Goal: Information Seeking & Learning: Learn about a topic

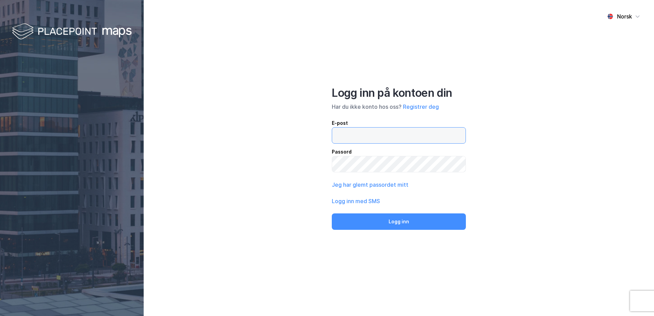
click at [353, 137] on input "email" at bounding box center [398, 136] width 133 height 16
type input "[EMAIL_ADDRESS][DOMAIN_NAME]"
click at [332, 213] on button "Logg inn" at bounding box center [399, 221] width 134 height 16
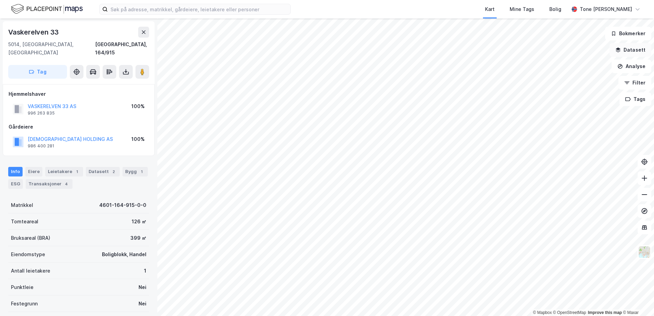
click at [627, 50] on button "Datasett" at bounding box center [630, 50] width 42 height 14
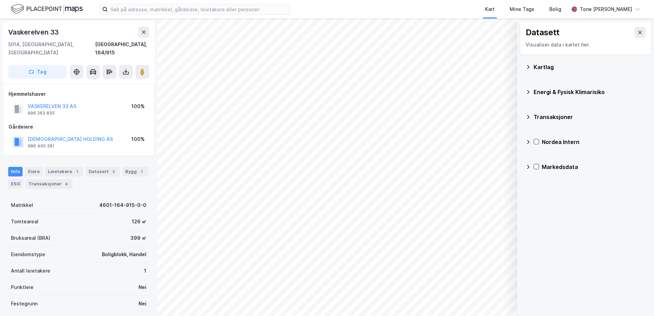
click at [538, 67] on div "Kartlag" at bounding box center [589, 67] width 112 height 8
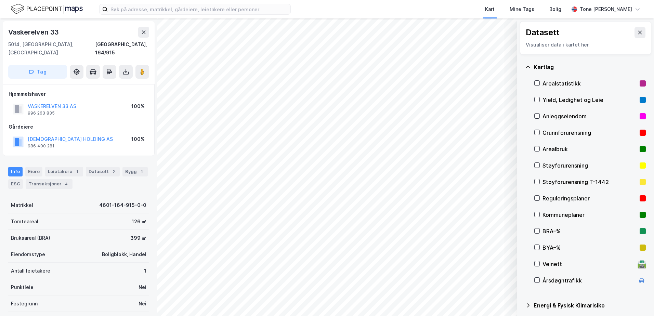
click at [549, 131] on div "Grunnforurensning" at bounding box center [589, 133] width 94 height 8
click at [527, 66] on icon at bounding box center [527, 66] width 5 height 5
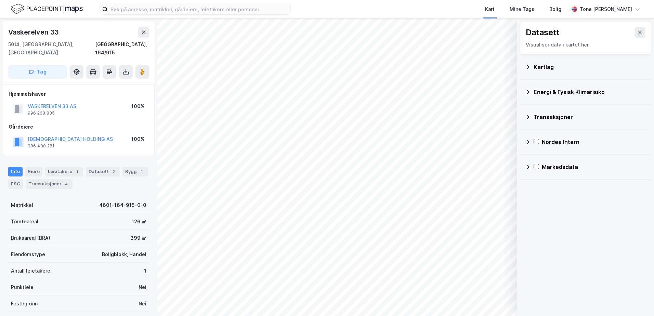
click at [526, 91] on icon at bounding box center [527, 91] width 5 height 5
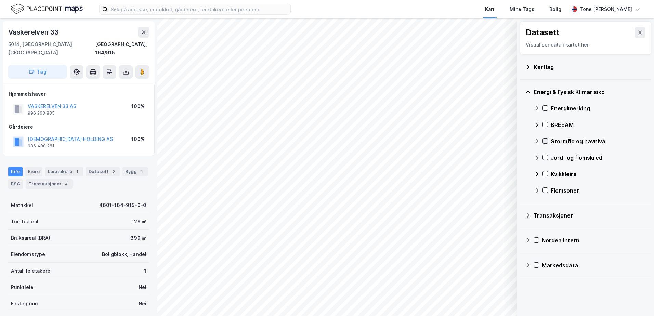
click at [546, 141] on icon at bounding box center [545, 141] width 4 height 2
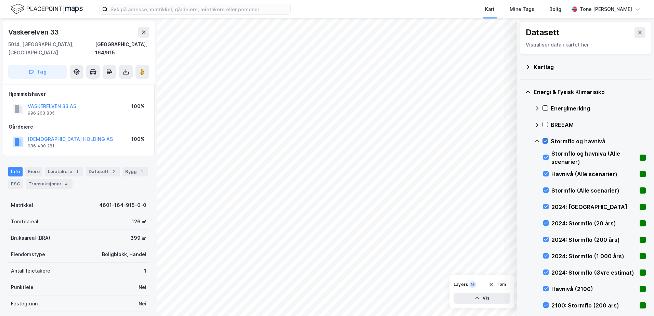
click at [546, 139] on icon at bounding box center [545, 140] width 5 height 5
click at [538, 140] on icon at bounding box center [536, 140] width 5 height 5
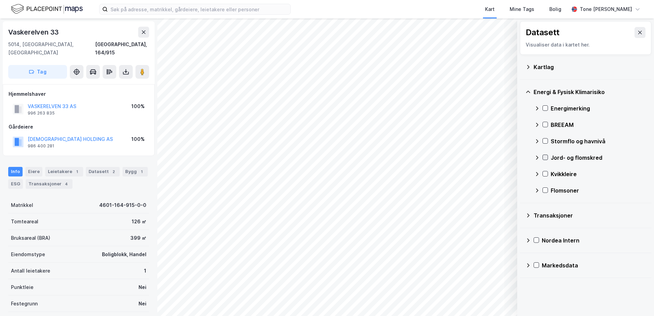
click at [544, 157] on icon at bounding box center [545, 157] width 5 height 5
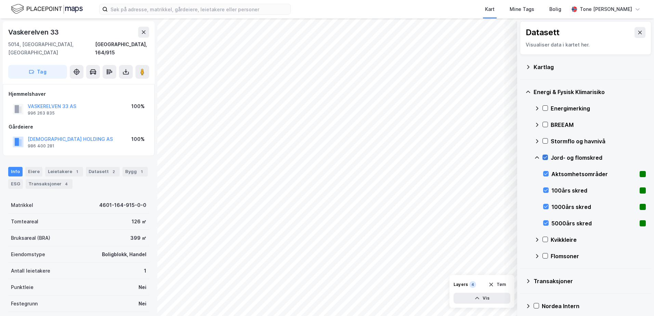
click at [544, 157] on icon at bounding box center [545, 157] width 5 height 5
click at [537, 158] on icon at bounding box center [536, 157] width 5 height 5
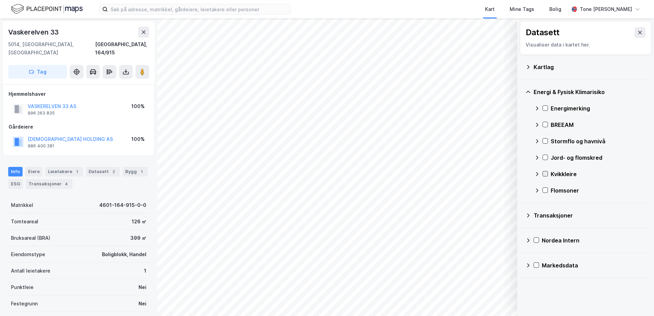
click at [544, 172] on icon at bounding box center [545, 173] width 5 height 5
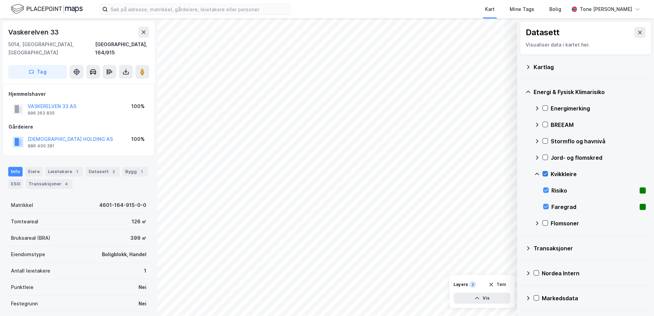
click at [546, 173] on icon at bounding box center [545, 173] width 5 height 5
click at [535, 173] on icon at bounding box center [536, 173] width 5 height 5
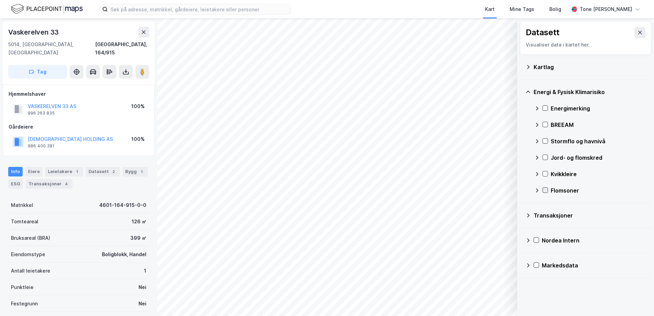
click at [545, 189] on icon at bounding box center [545, 190] width 5 height 5
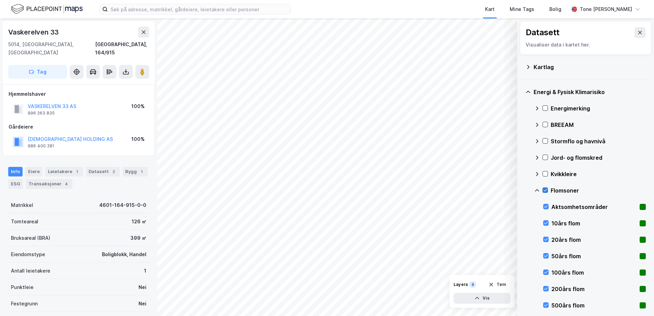
click at [544, 190] on icon at bounding box center [545, 190] width 5 height 5
click at [535, 190] on icon at bounding box center [536, 190] width 5 height 5
